Goal: Download file/media

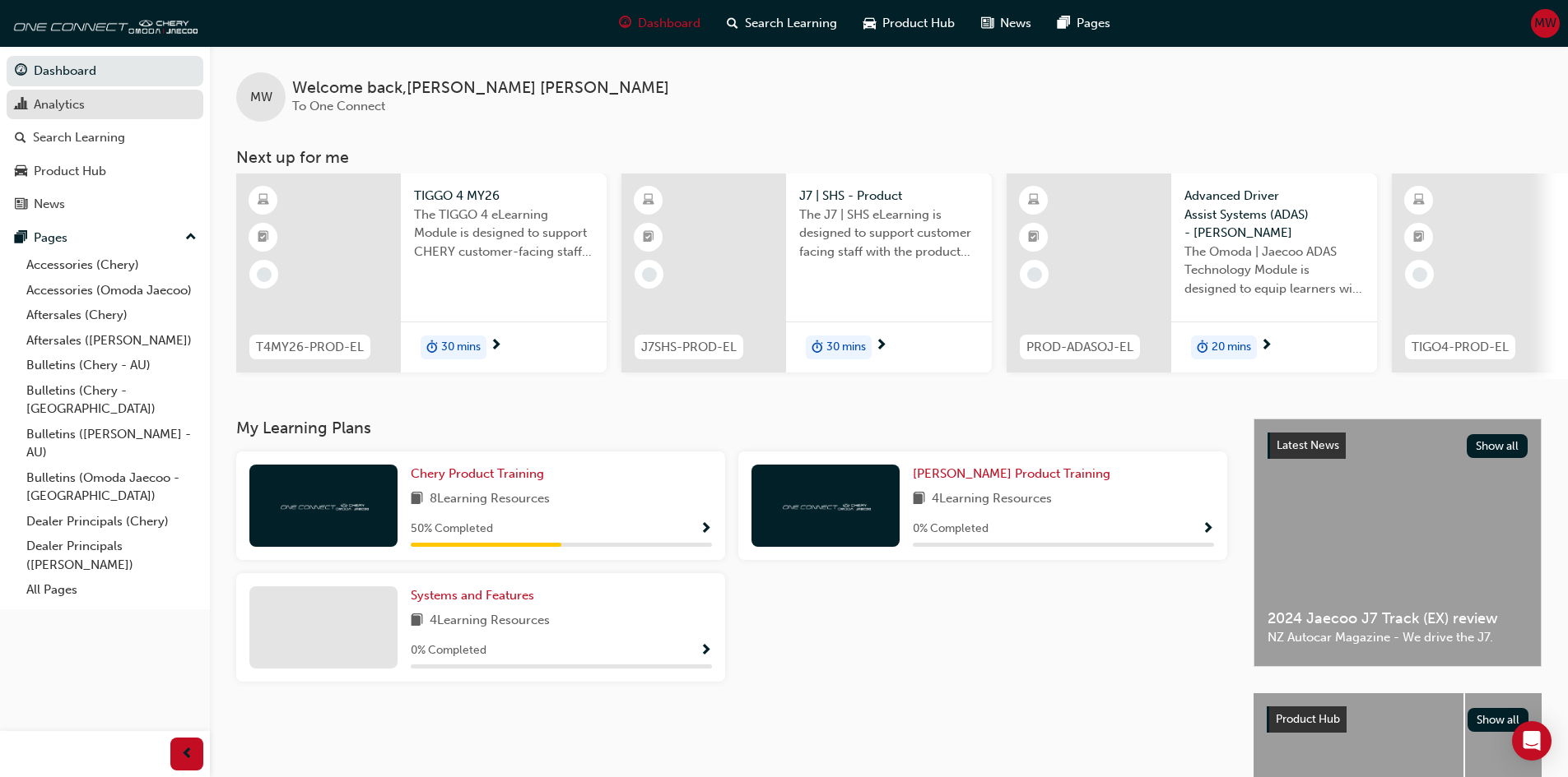
click at [66, 109] on div "Analytics" at bounding box center [59, 105] width 51 height 19
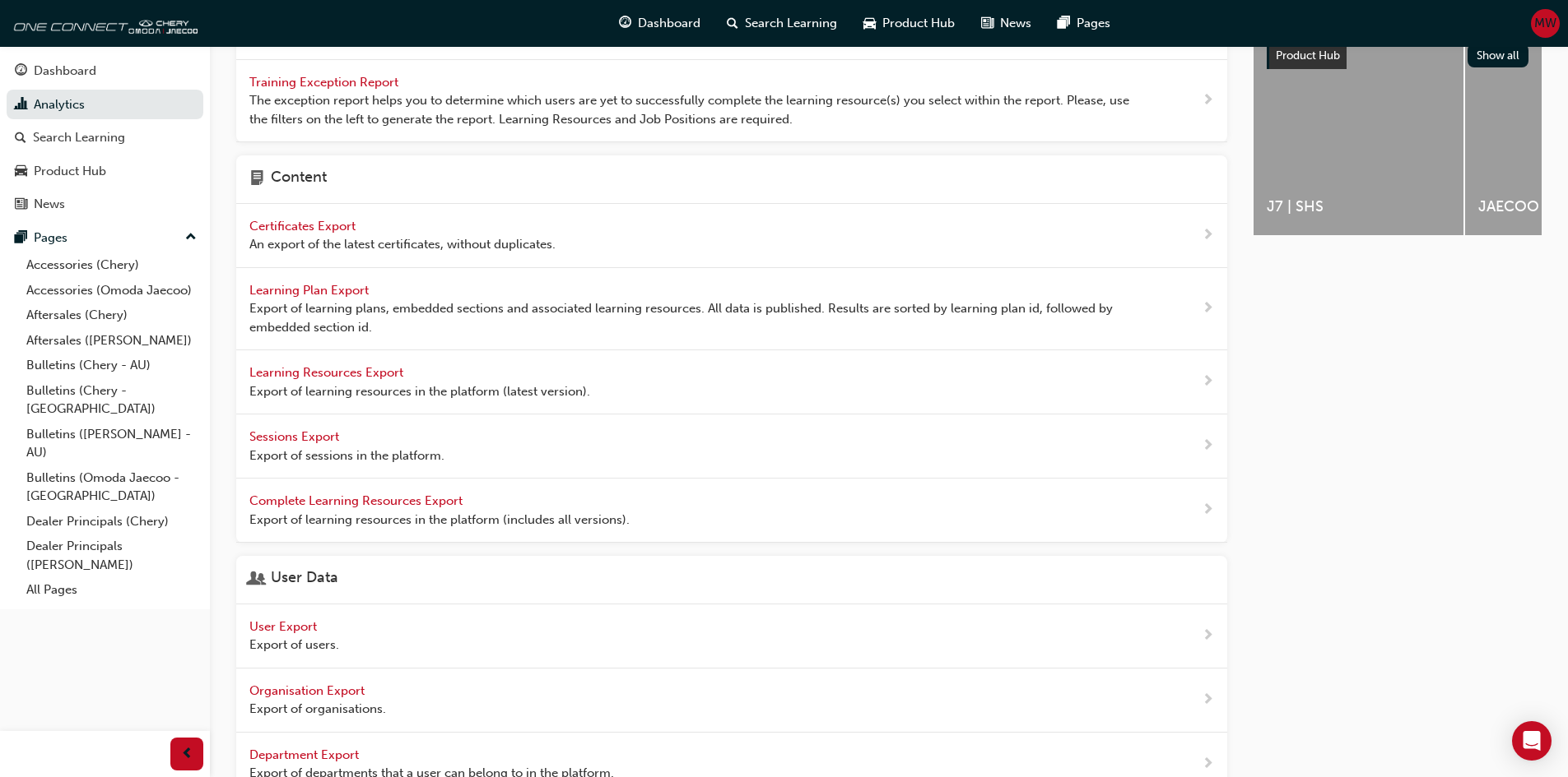
scroll to position [482, 0]
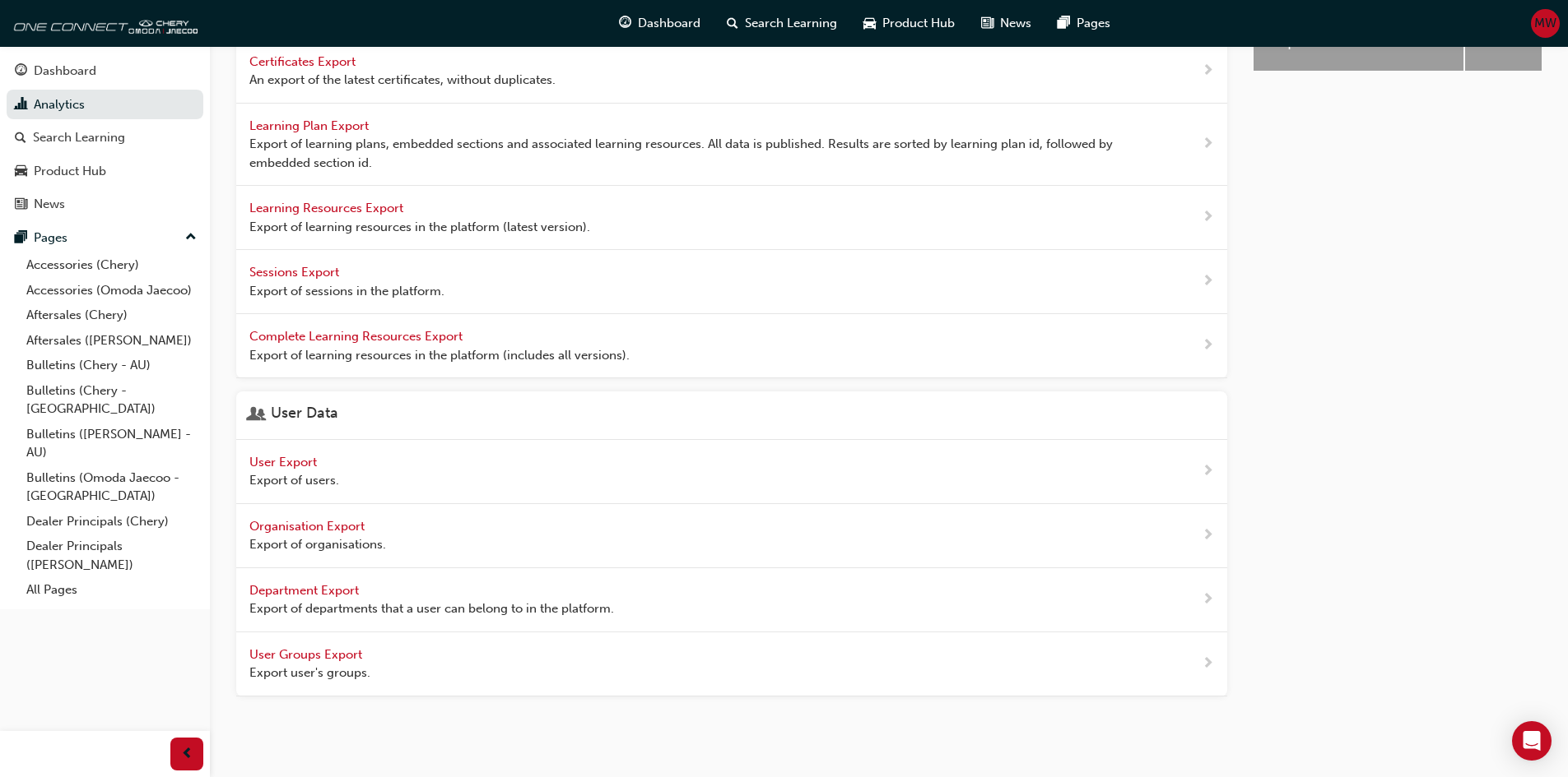
click at [286, 459] on span "User Export" at bounding box center [284, 462] width 71 height 15
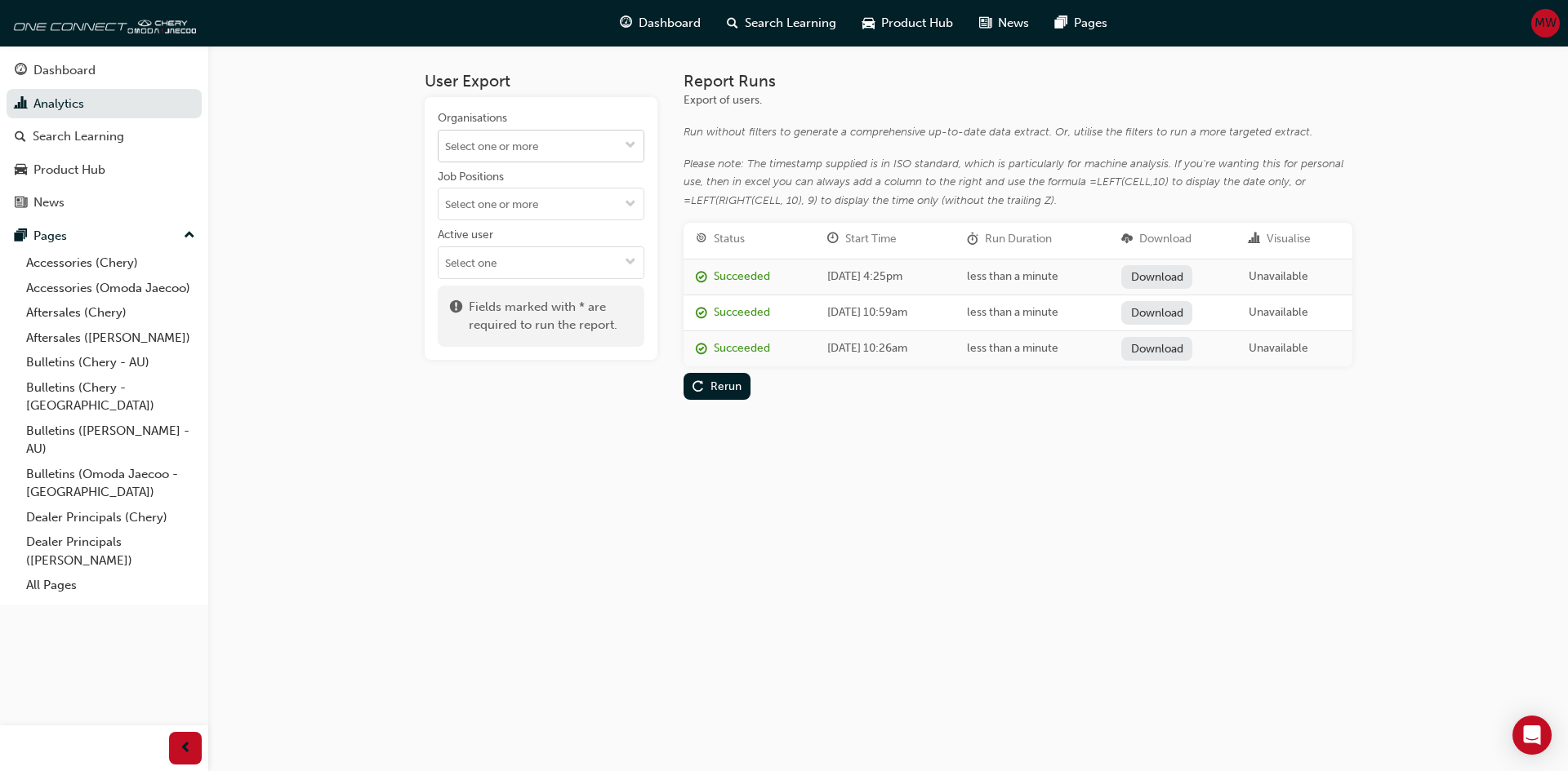
click at [524, 142] on input "Organisations" at bounding box center [541, 146] width 205 height 31
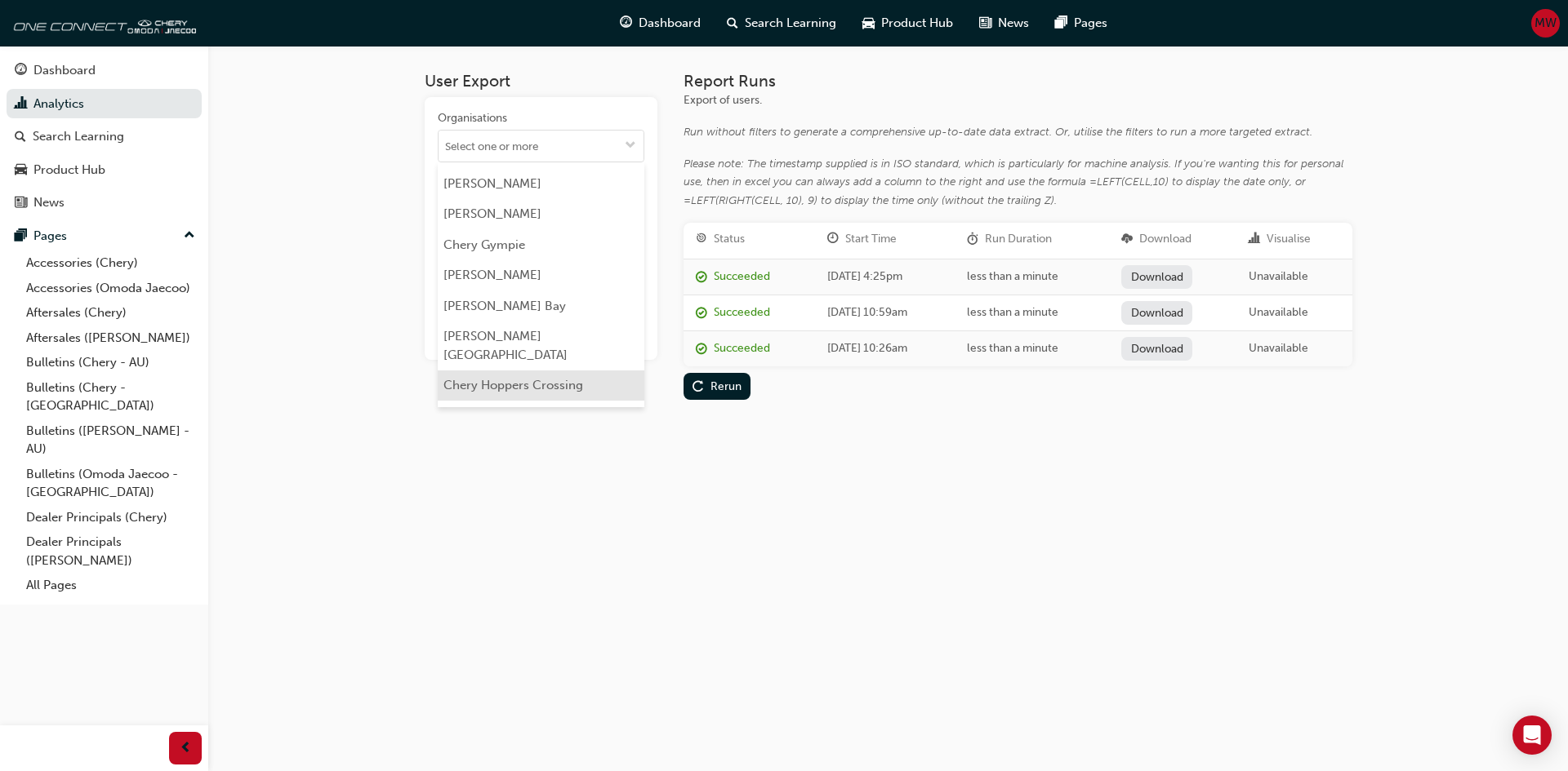
click at [535, 370] on li "Chery Hoppers Crossing" at bounding box center [541, 386] width 206 height 31
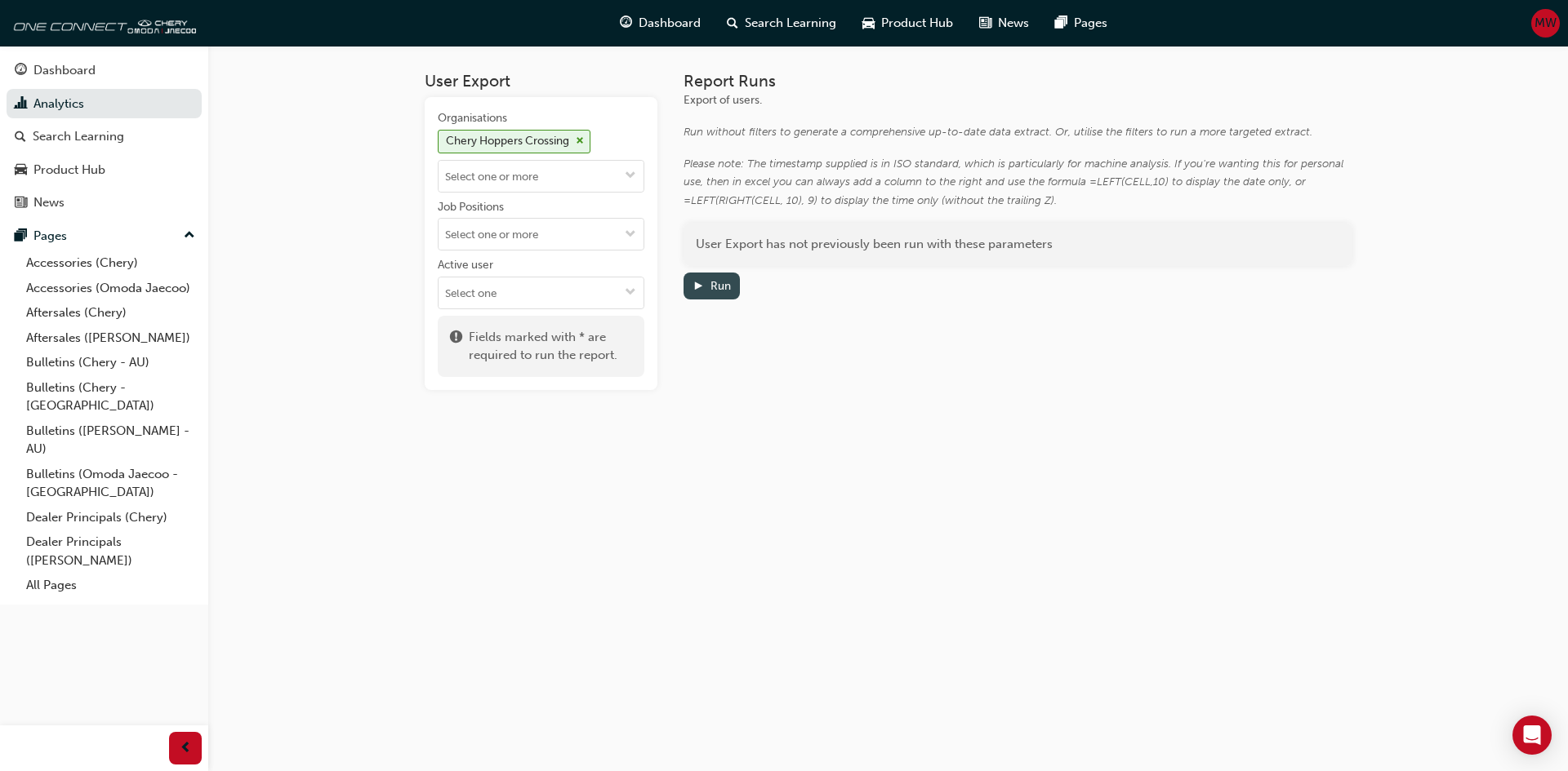
click at [715, 288] on div "Run" at bounding box center [721, 286] width 21 height 14
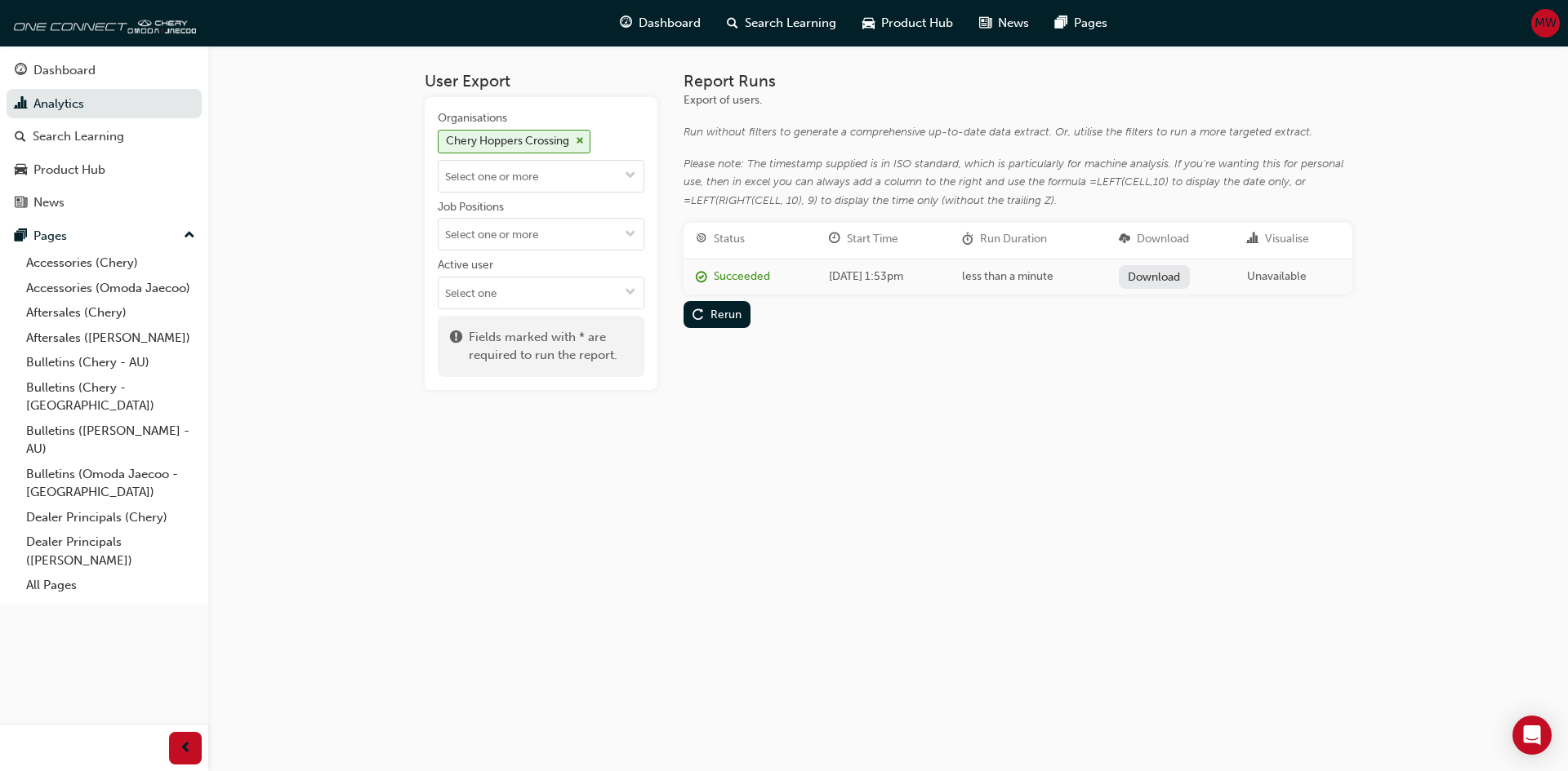
click at [1176, 277] on link "Download" at bounding box center [1154, 276] width 71 height 23
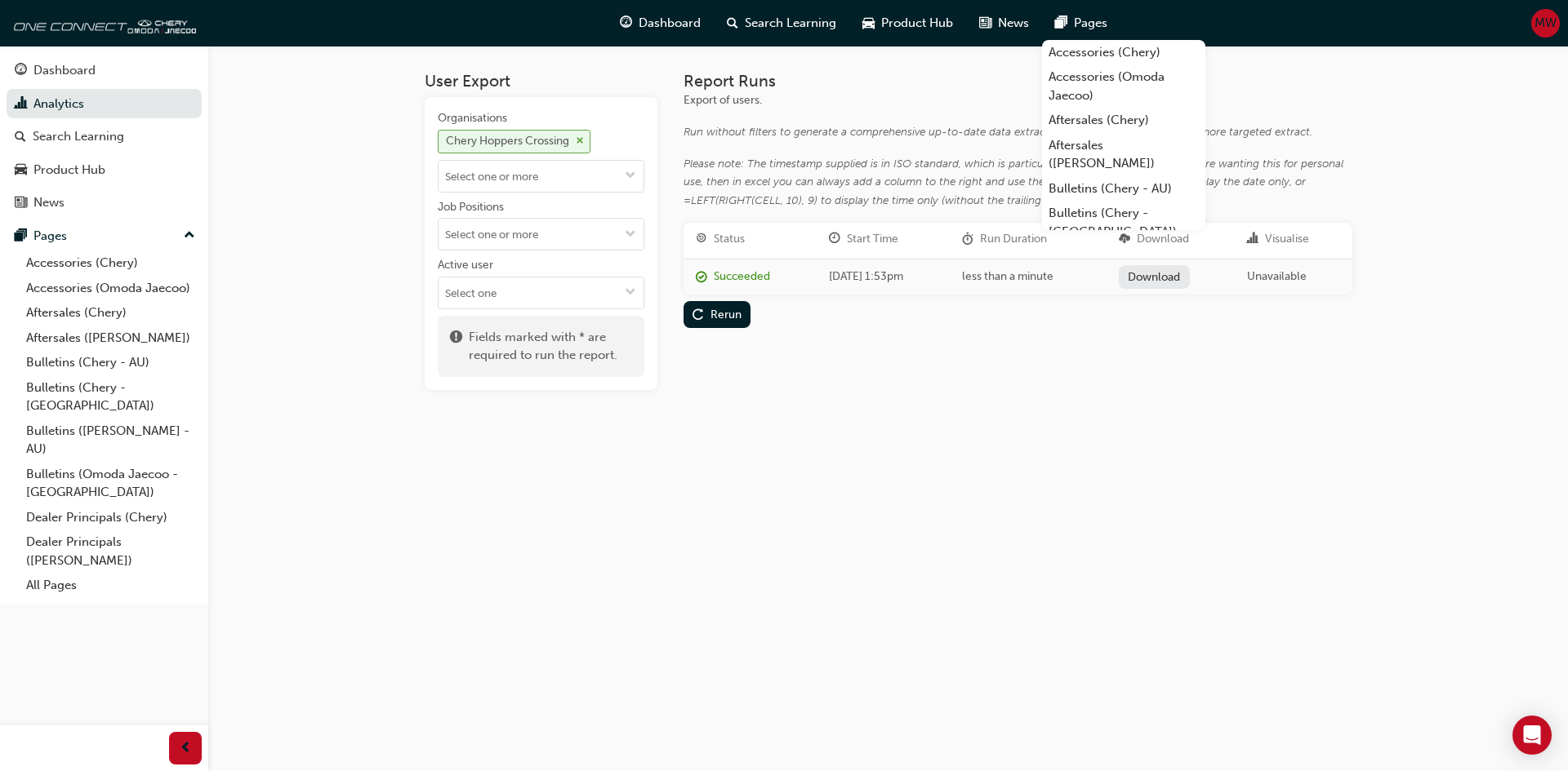
click at [580, 138] on span "cross-icon" at bounding box center [579, 141] width 8 height 9
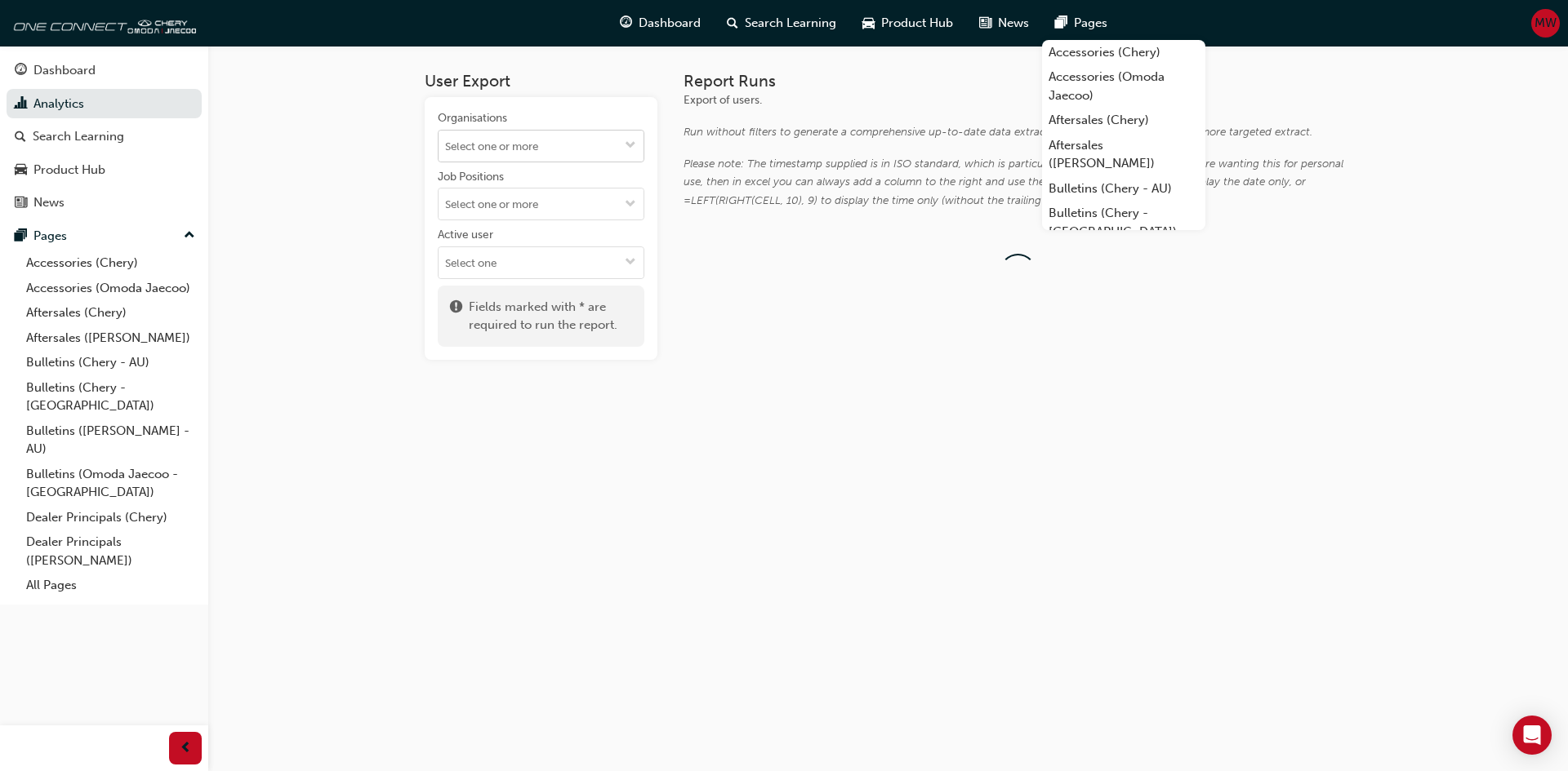
click at [627, 149] on span "down-icon" at bounding box center [630, 147] width 11 height 14
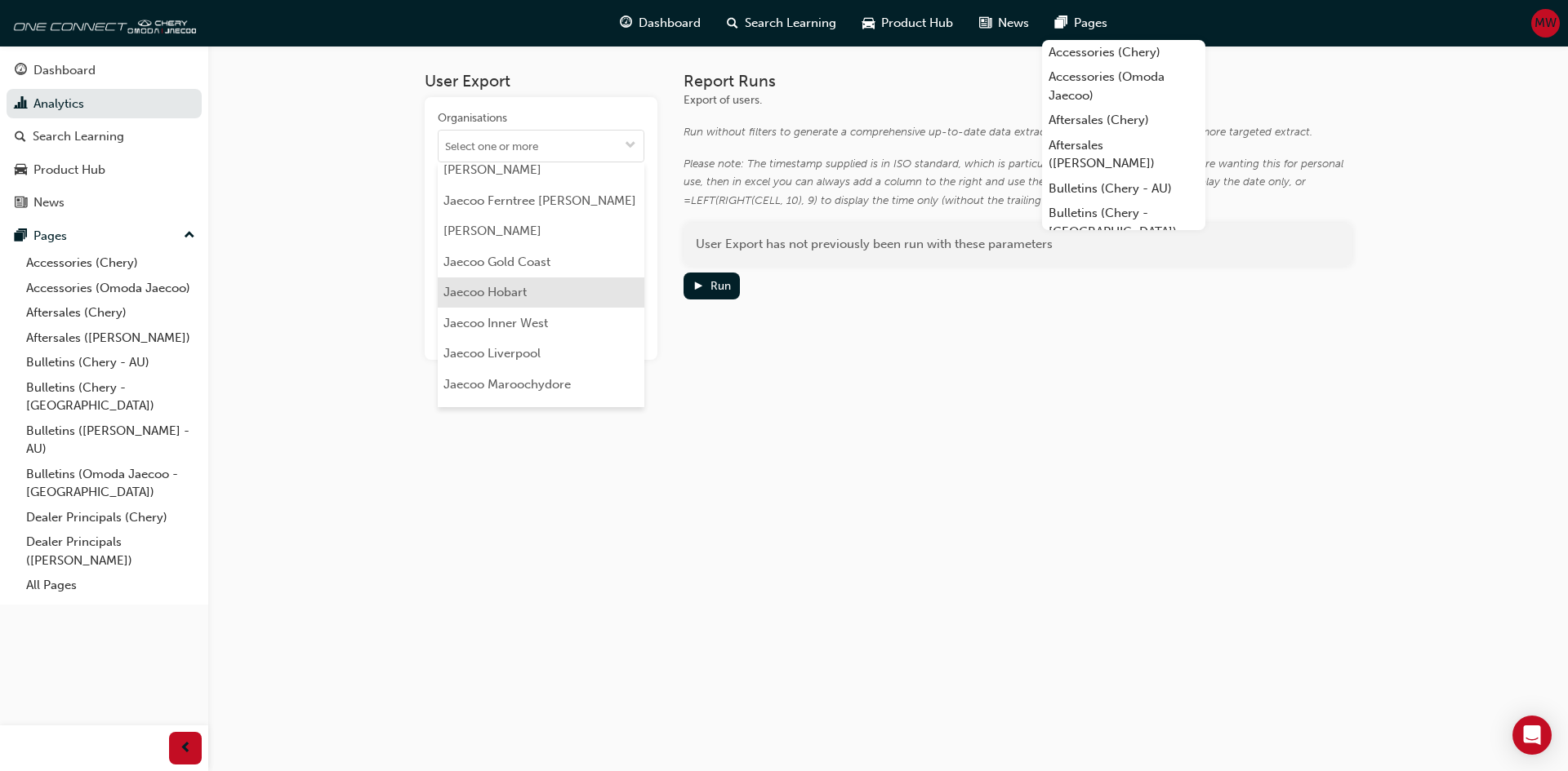
scroll to position [3673, 0]
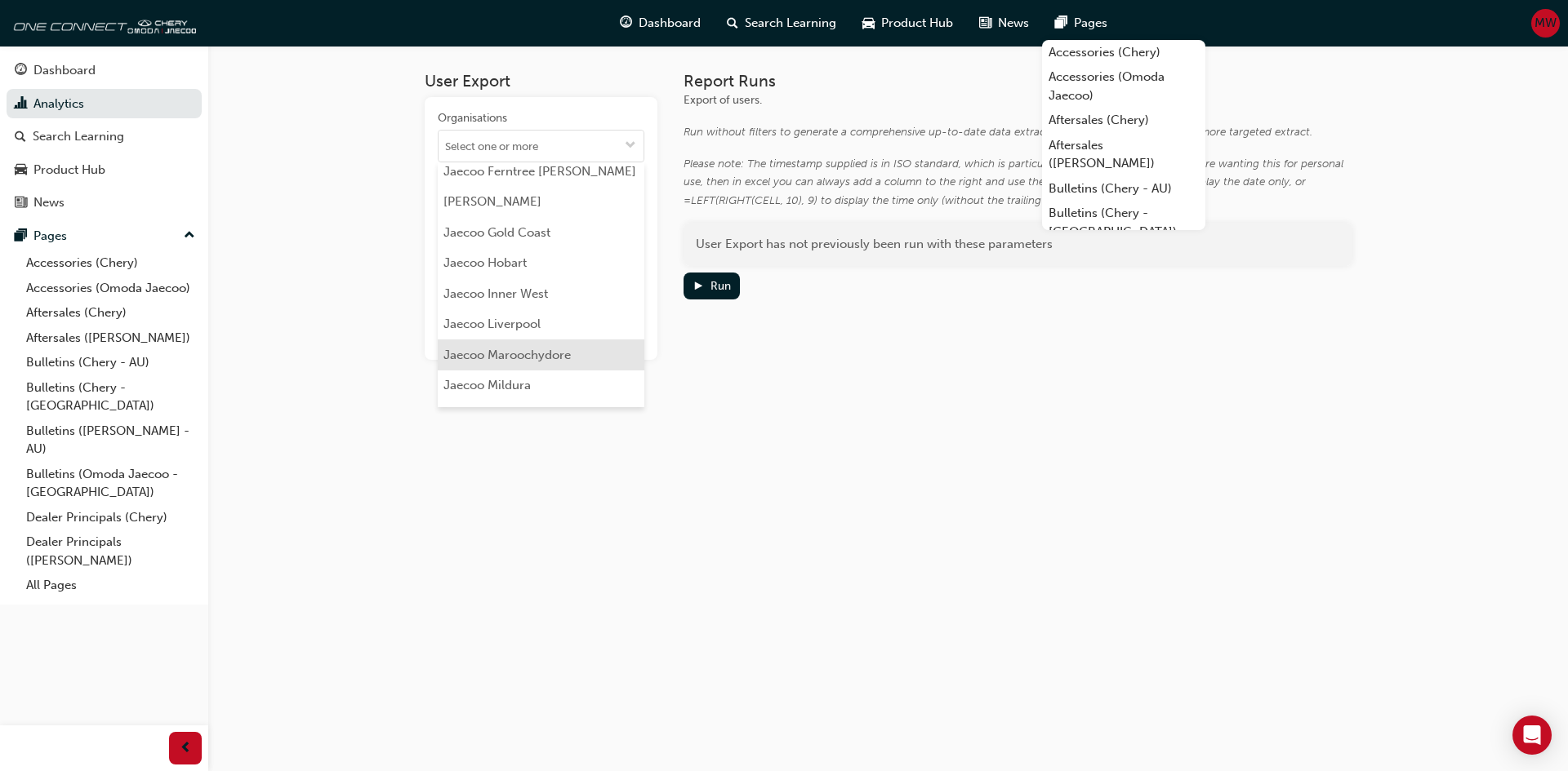
click at [543, 339] on li "Jaecoo Maroochydore" at bounding box center [541, 355] width 206 height 31
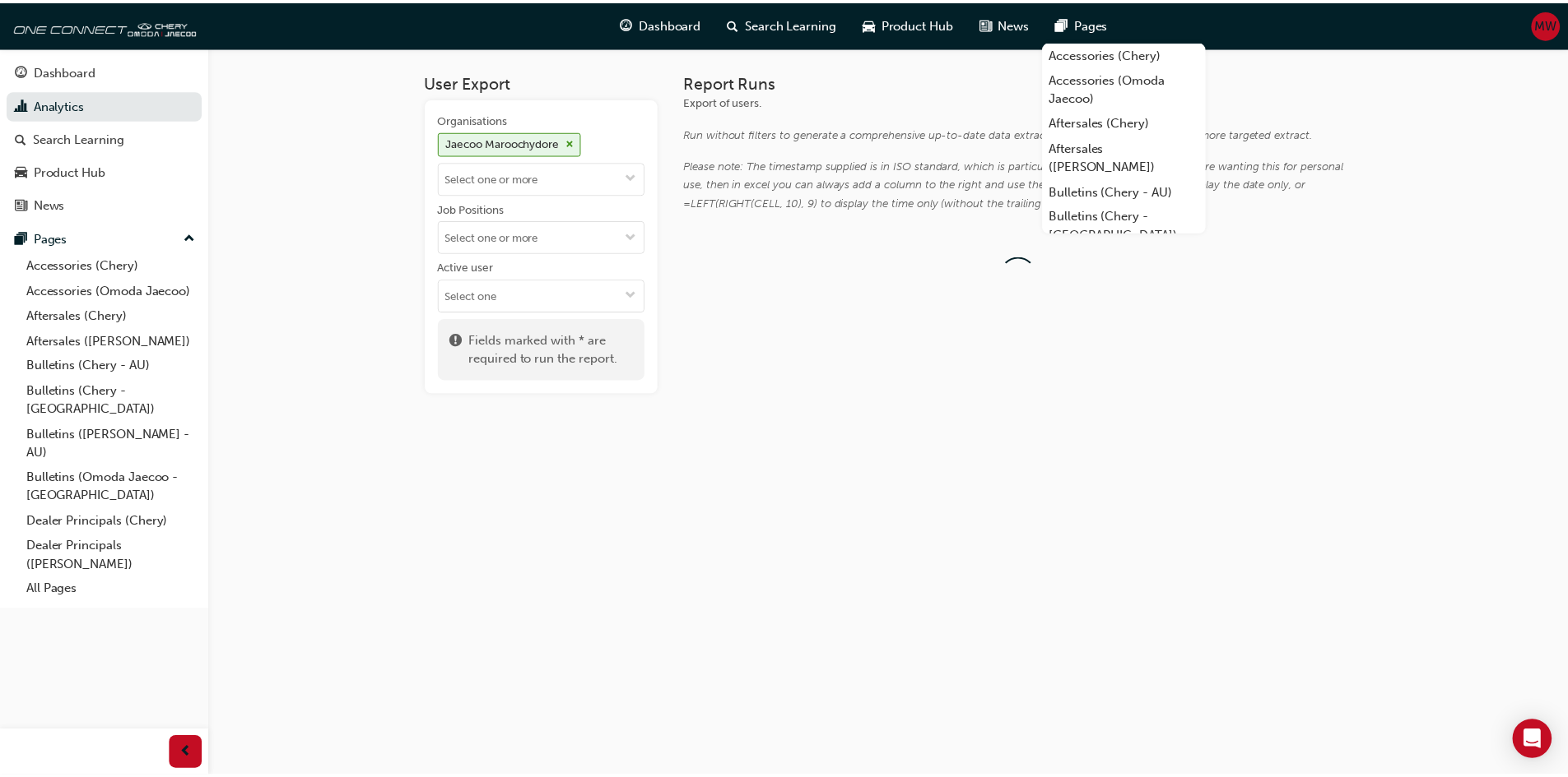
scroll to position [0, 0]
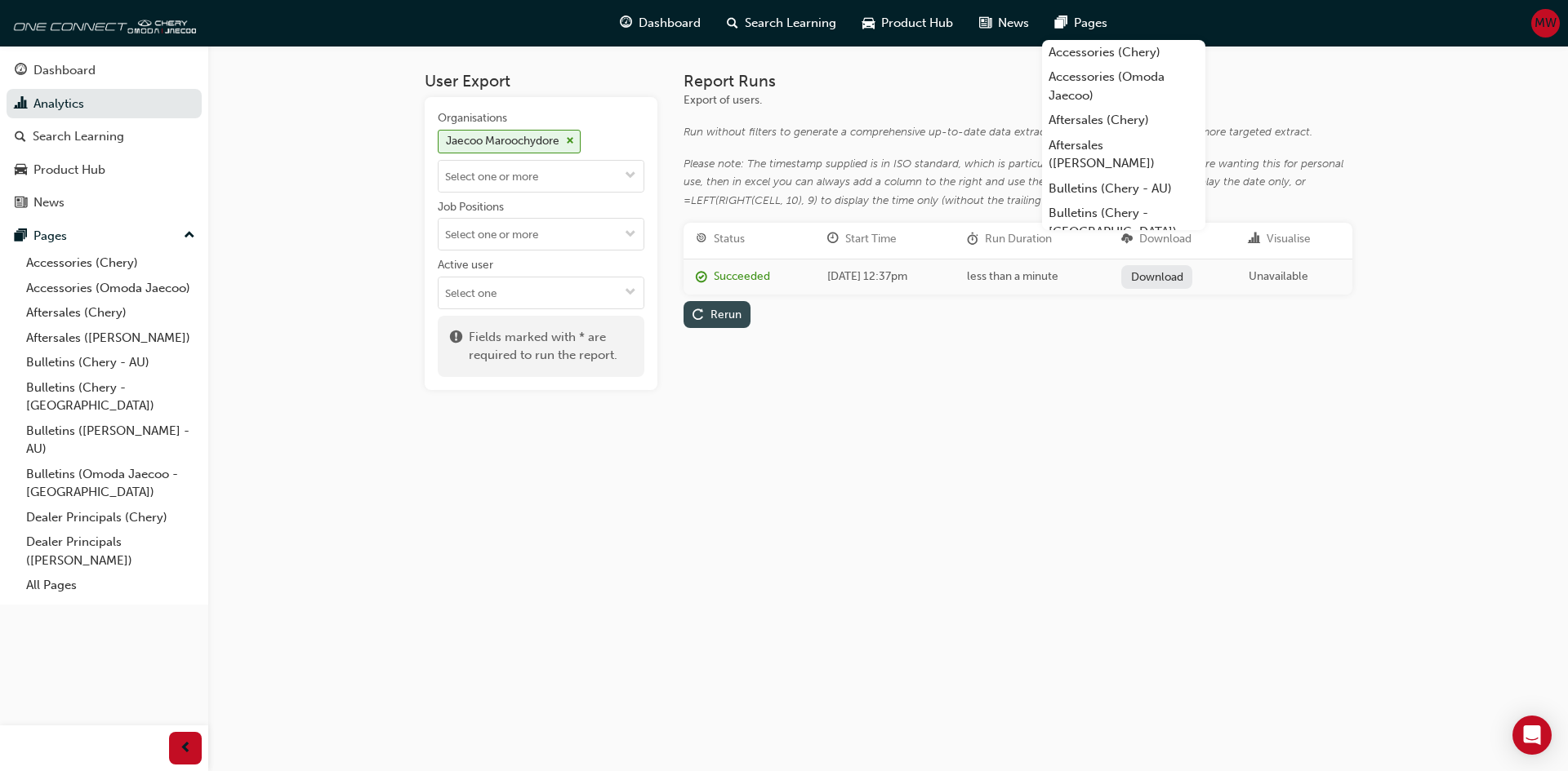
click at [723, 309] on div "Rerun" at bounding box center [726, 314] width 31 height 14
click at [1177, 274] on link "Download" at bounding box center [1157, 276] width 71 height 23
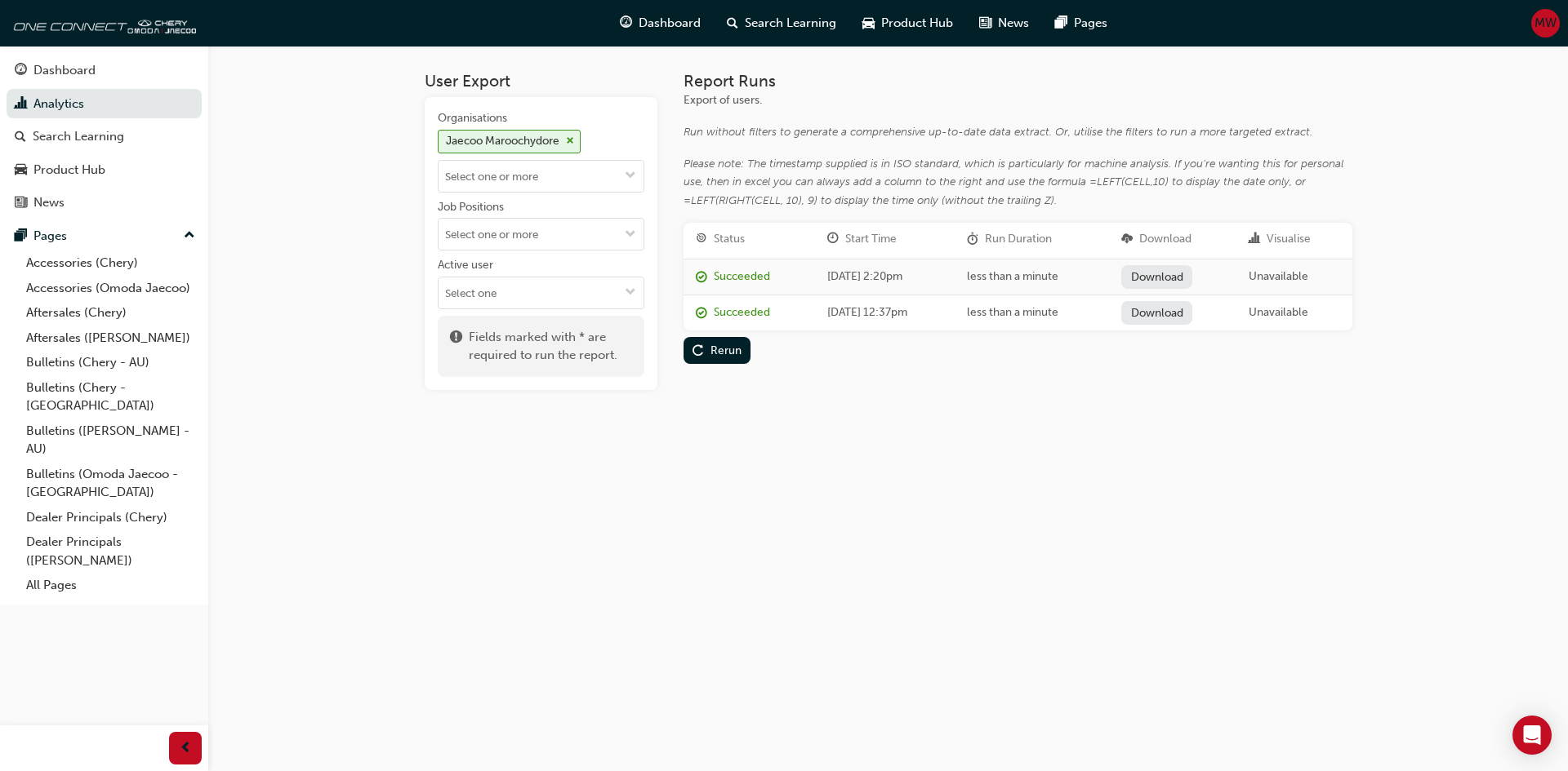
click at [762, 499] on div "User Export Organisations Jaecoo Maroochydore Job Positions Active user Fields …" at bounding box center [784, 385] width 1568 height 771
click at [78, 22] on img at bounding box center [101, 23] width 187 height 33
